Goal: Check status

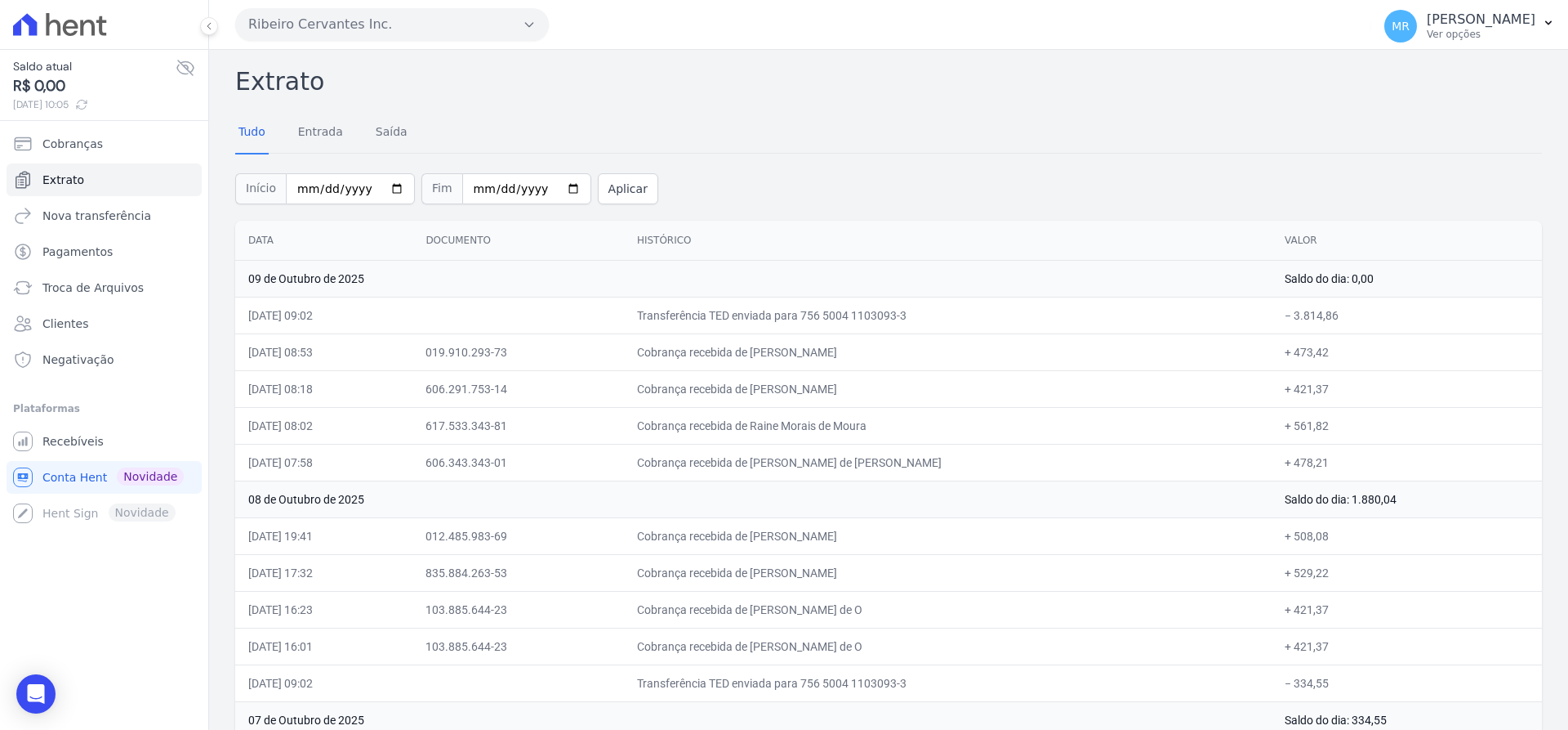
click at [88, 107] on icon at bounding box center [82, 105] width 13 height 13
click at [83, 103] on icon at bounding box center [77, 105] width 13 height 13
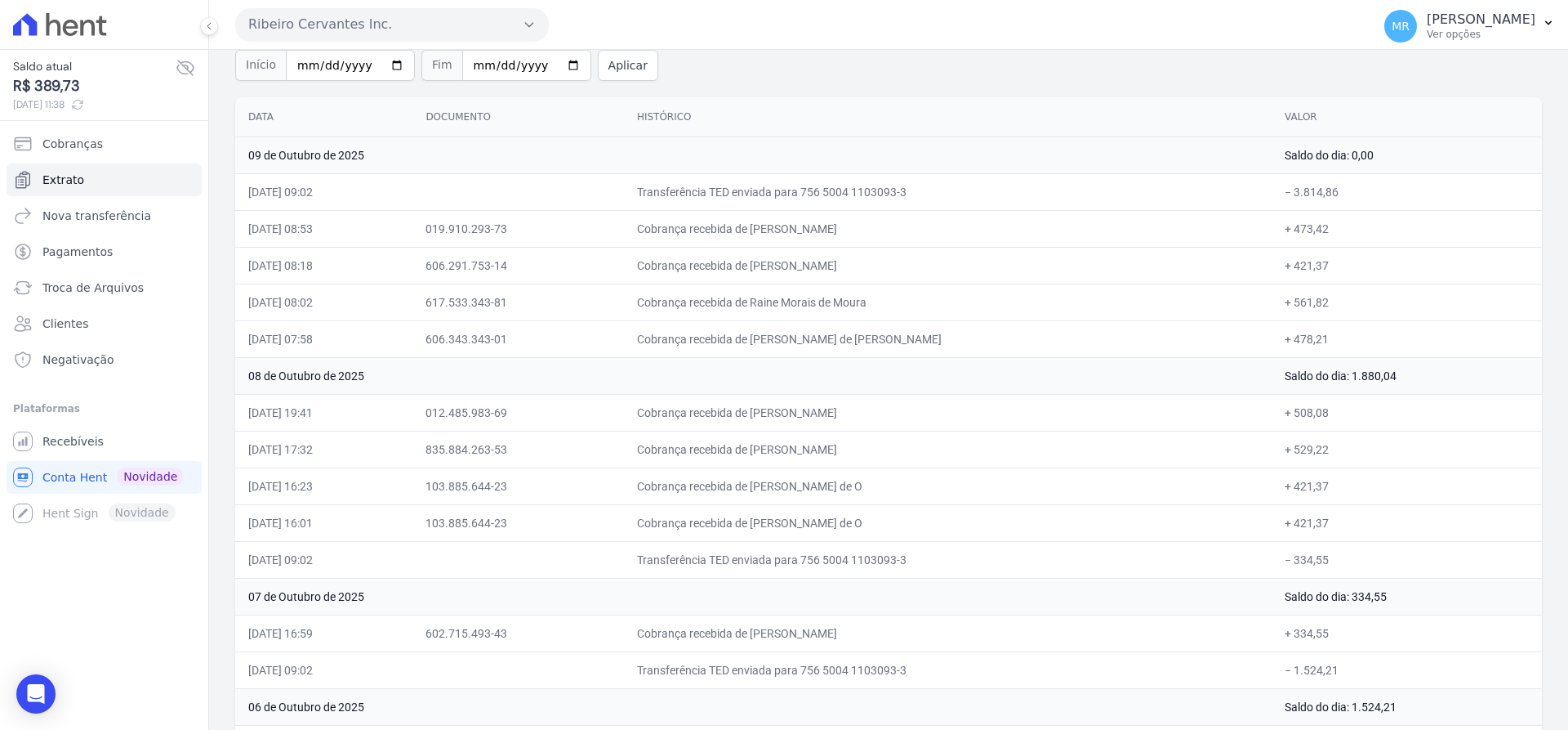
scroll to position [103, 0]
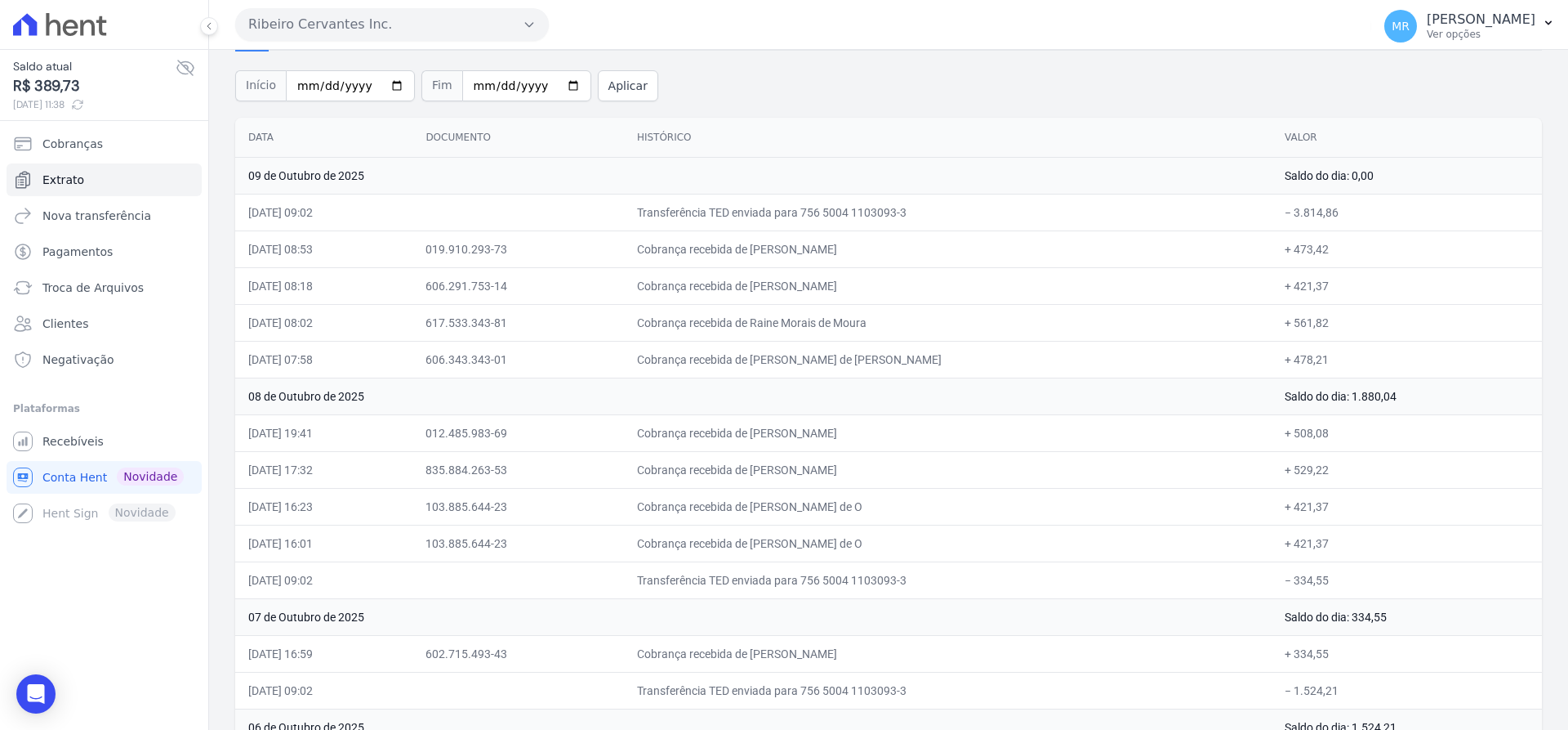
drag, startPoint x: 1313, startPoint y: 579, endPoint x: 1270, endPoint y: 562, distance: 46.2
click at [1272, 562] on td "− 334,55" at bounding box center [1407, 580] width 270 height 36
click at [84, 104] on icon at bounding box center [78, 105] width 13 height 13
click at [77, 179] on span "Extrato" at bounding box center [63, 180] width 41 height 17
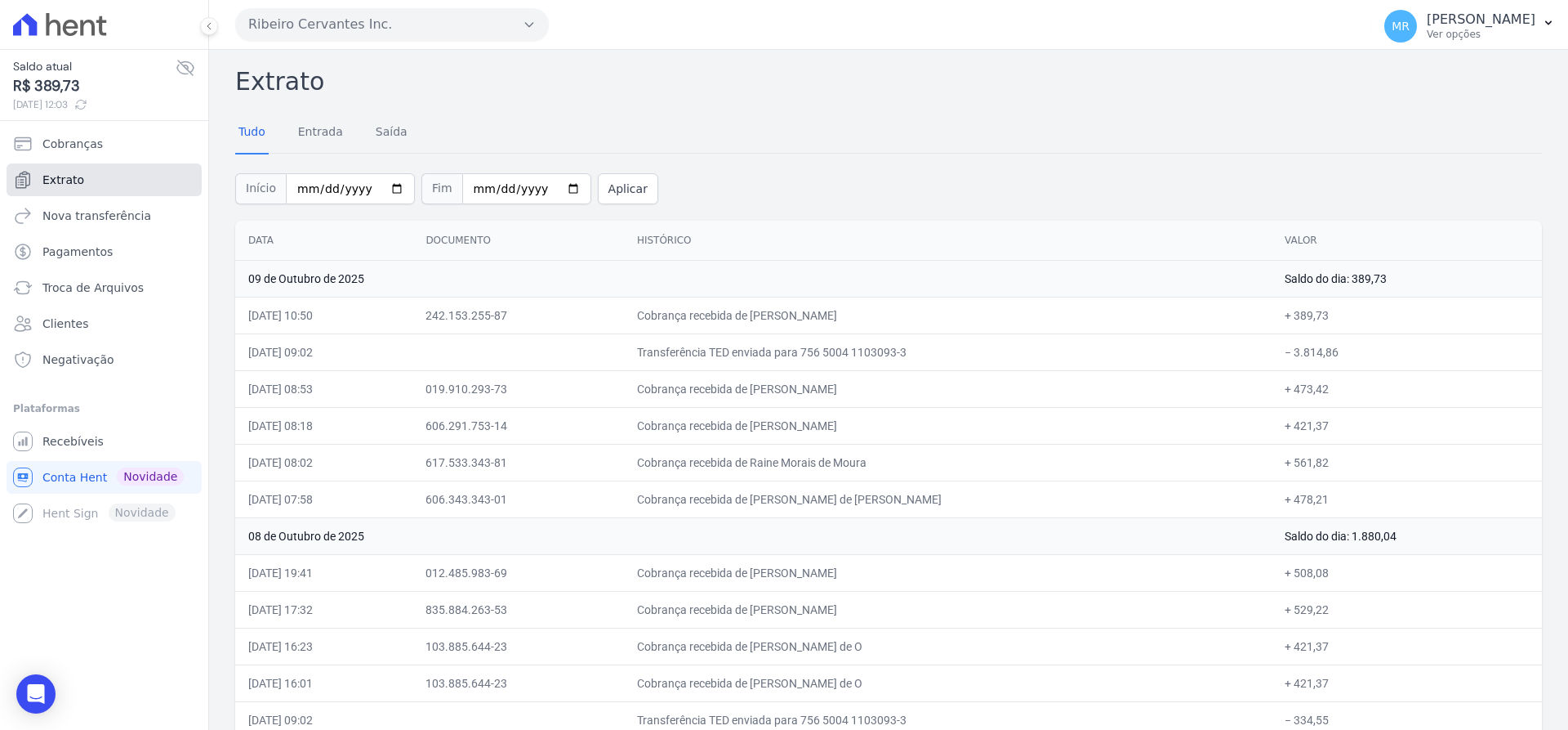
click at [79, 186] on link "Extrato" at bounding box center [104, 179] width 195 height 32
